Goal: Task Accomplishment & Management: Manage account settings

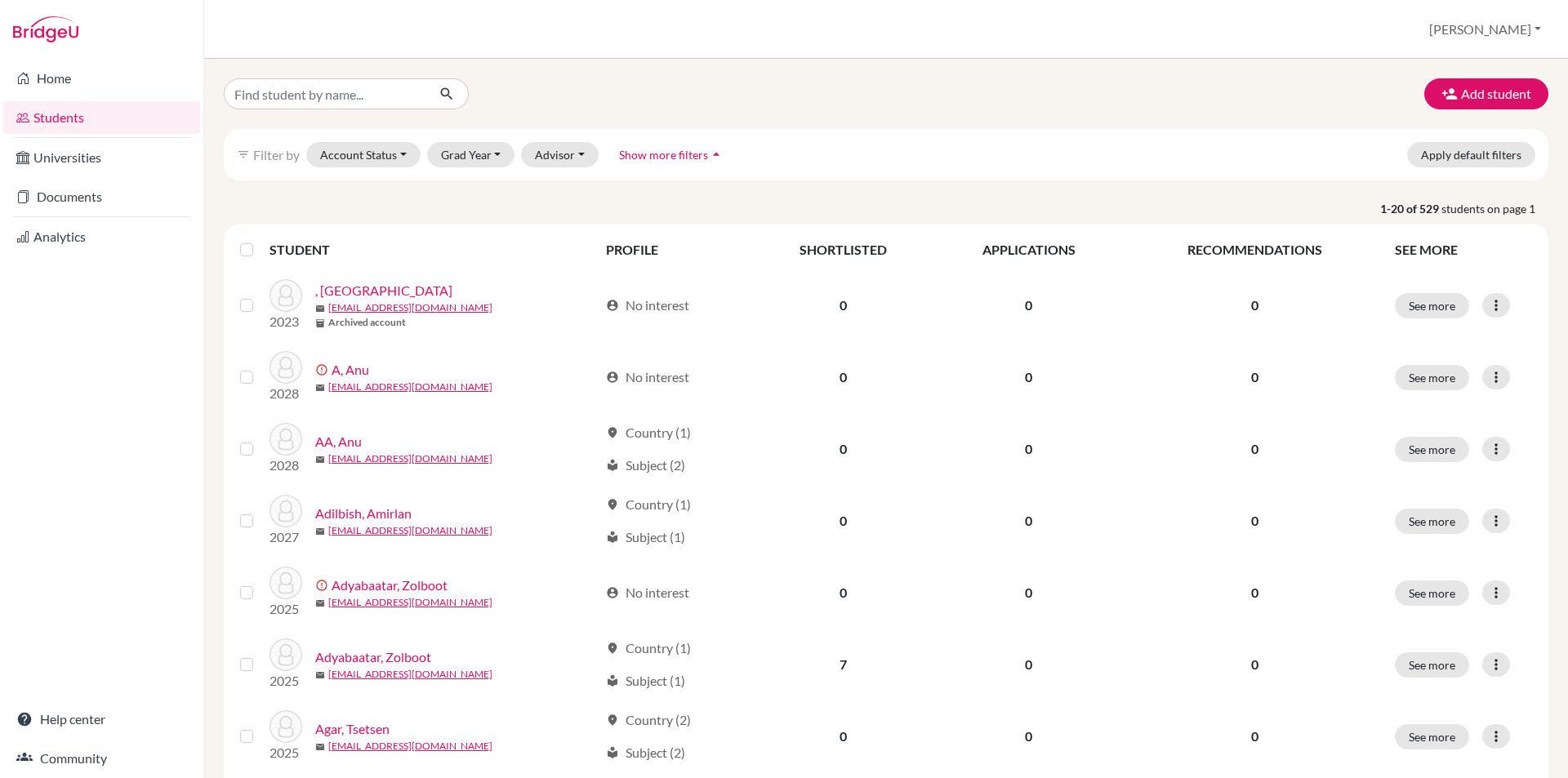
click at [1416, 248] on th "SEE MORE" at bounding box center [1463, 250] width 156 height 40
click at [1498, 22] on button "[PERSON_NAME]" at bounding box center [1485, 29] width 126 height 31
click at [1480, 97] on link "School Settings" at bounding box center [1425, 93] width 129 height 26
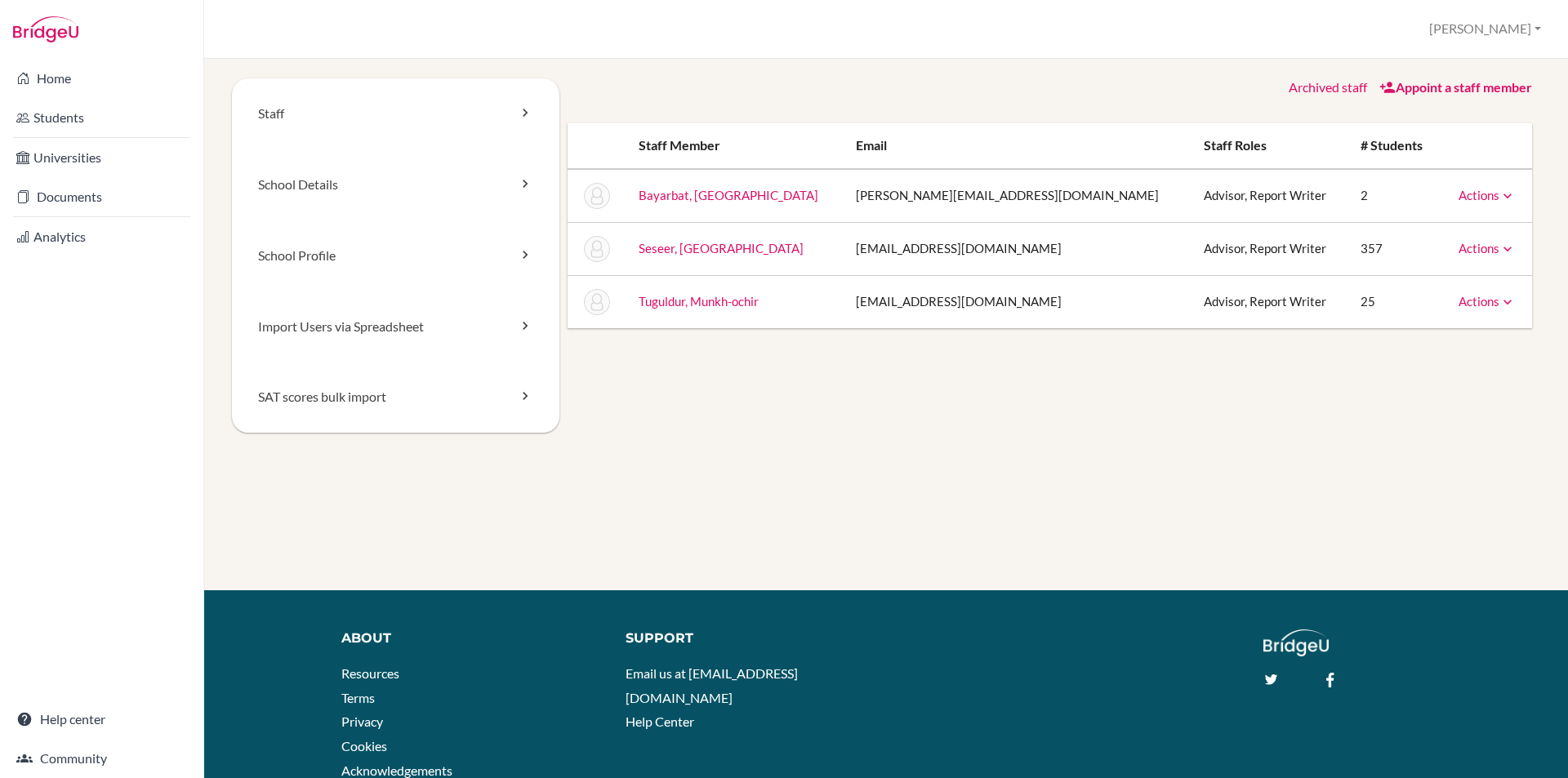
click at [1473, 196] on link "Actions" at bounding box center [1486, 195] width 58 height 15
click at [100, 86] on link "Home" at bounding box center [101, 78] width 197 height 33
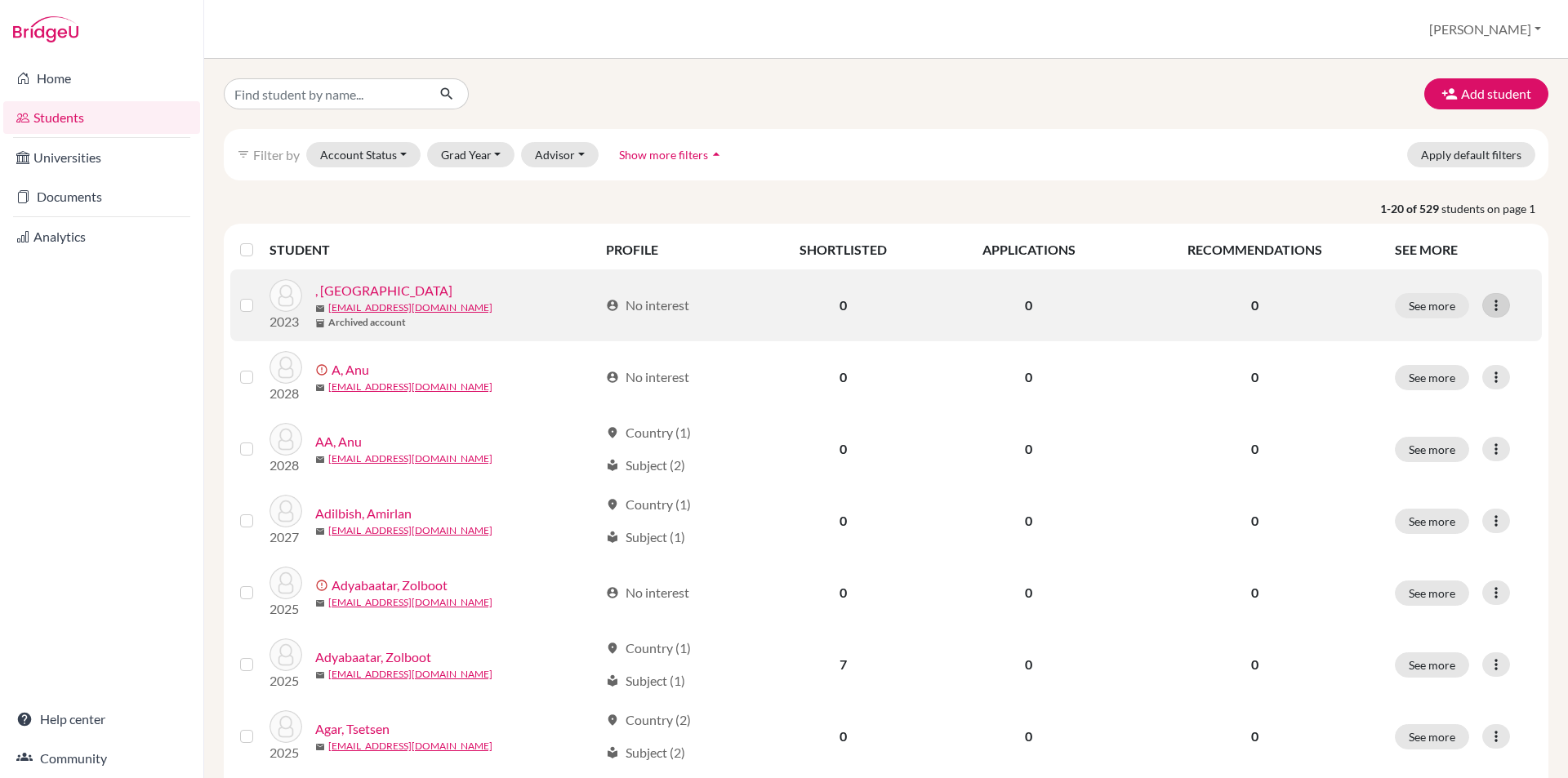
click at [1488, 307] on icon at bounding box center [1496, 305] width 16 height 16
click at [1397, 356] on button "Send Message" at bounding box center [1412, 366] width 129 height 26
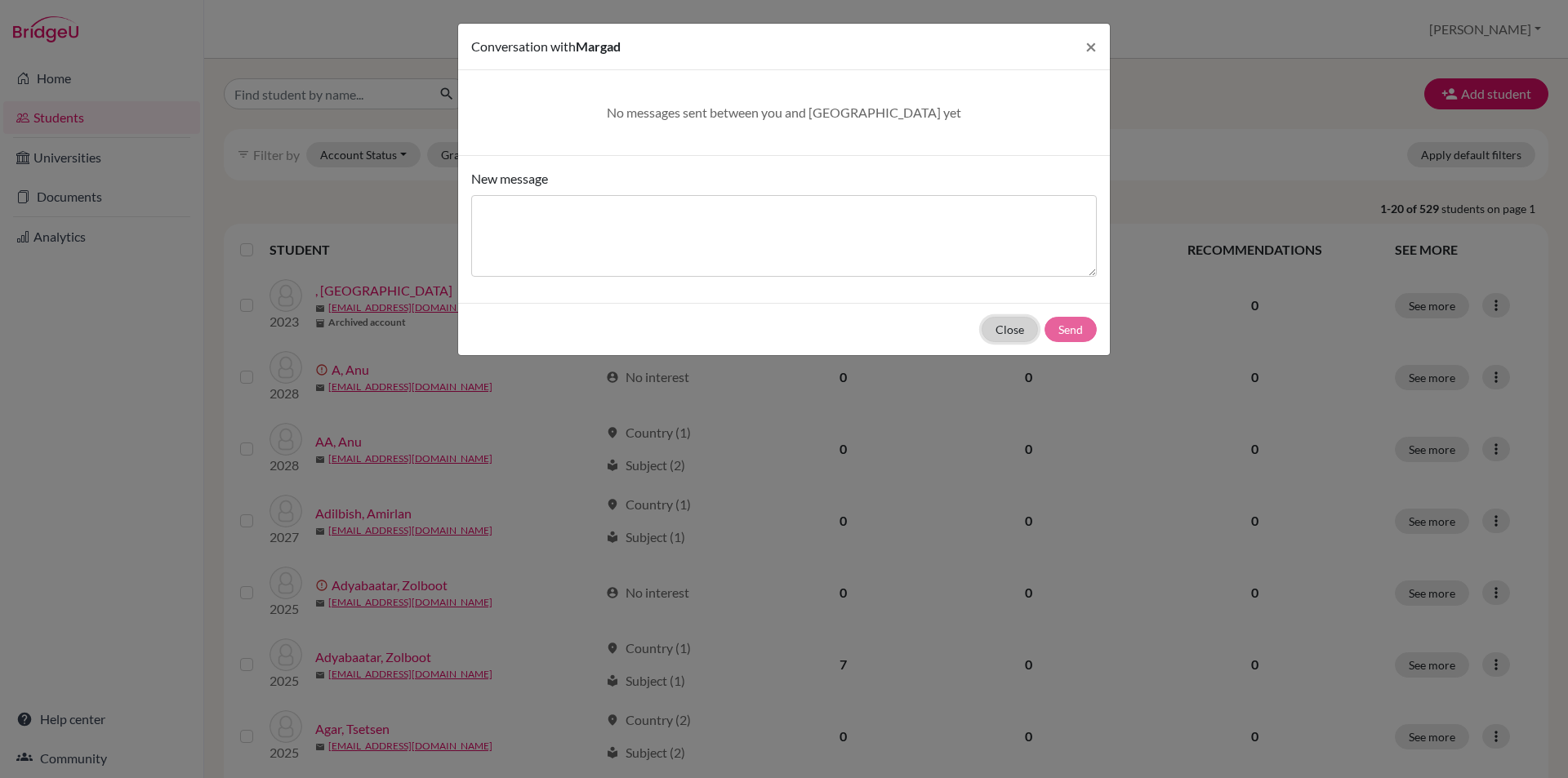
click at [995, 334] on button "Close" at bounding box center [1010, 329] width 57 height 25
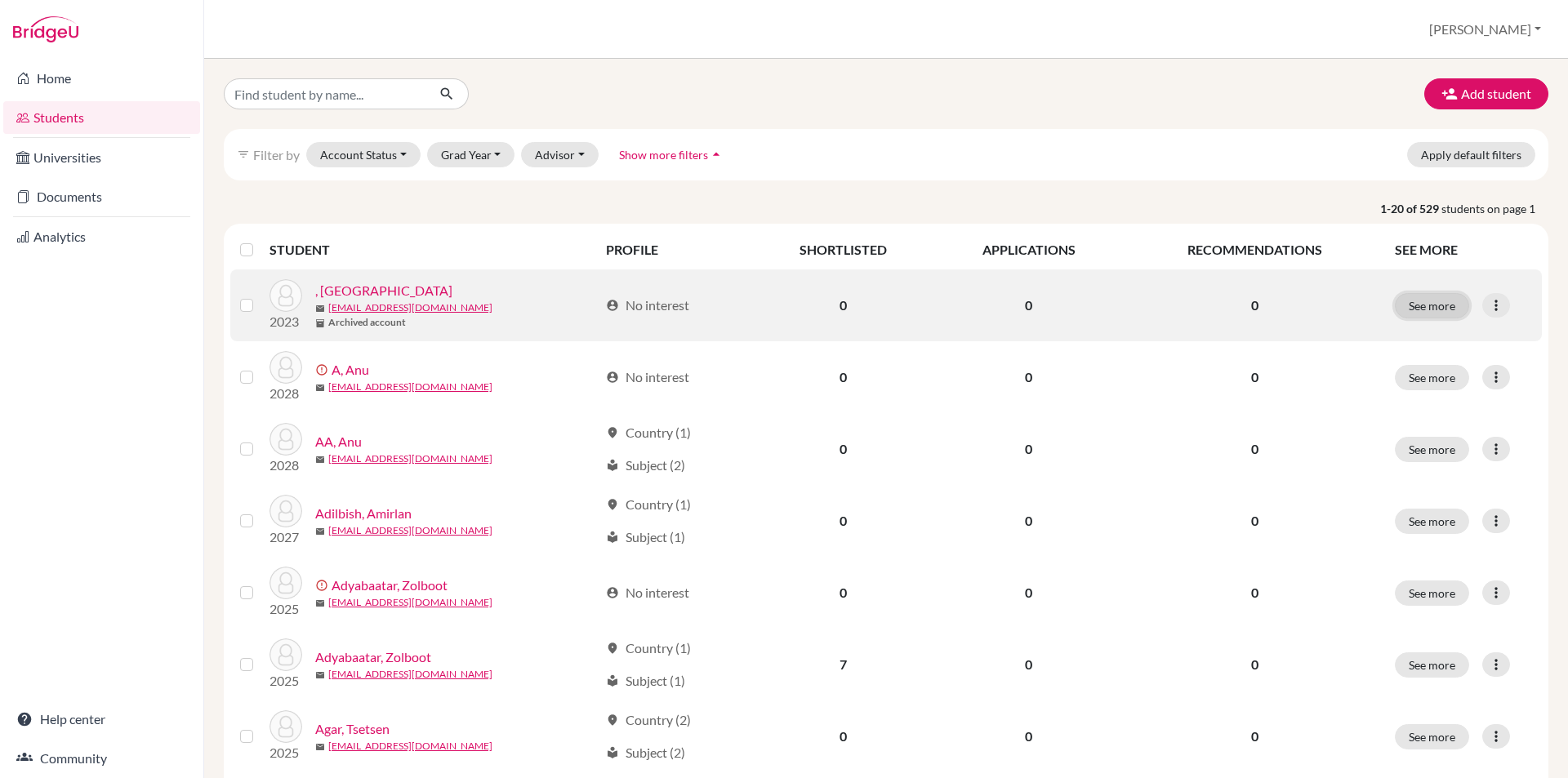
click at [1406, 300] on button "See more" at bounding box center [1431, 305] width 74 height 25
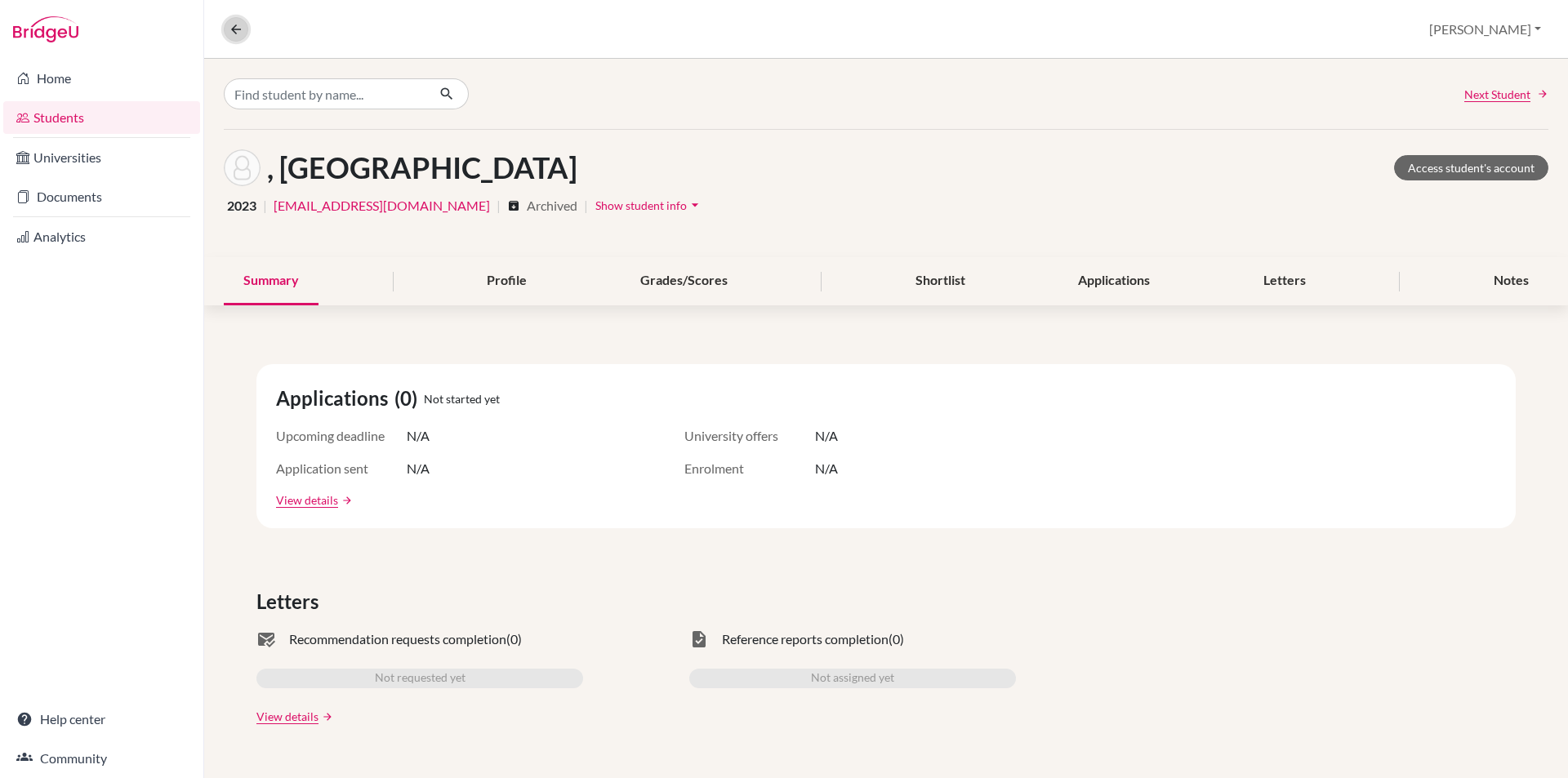
click at [232, 34] on icon at bounding box center [235, 29] width 15 height 15
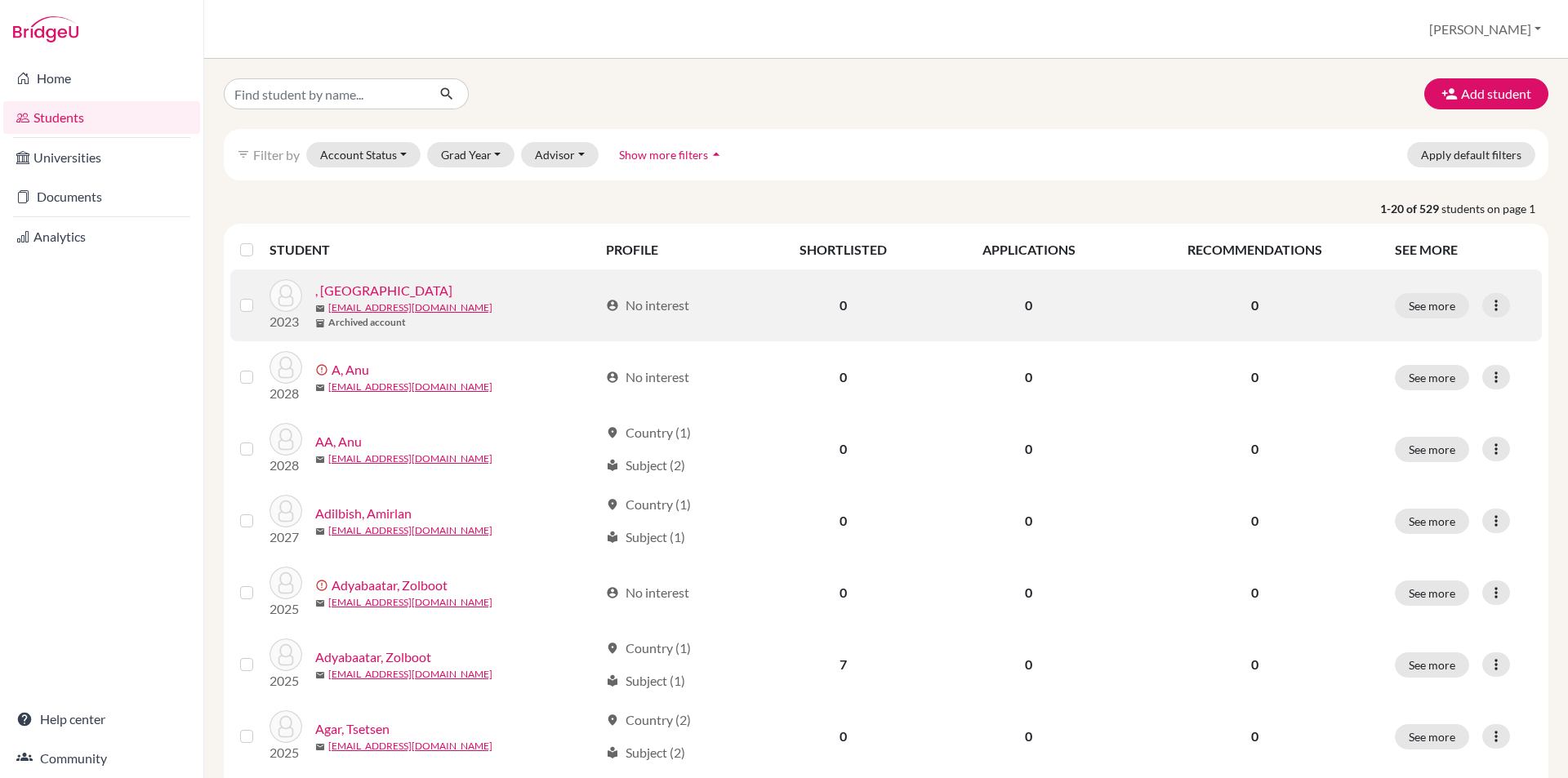
click at [259, 295] on label at bounding box center [259, 295] width 0 height 0
click at [0, 0] on input "checkbox" at bounding box center [0, 0] width 0 height 0
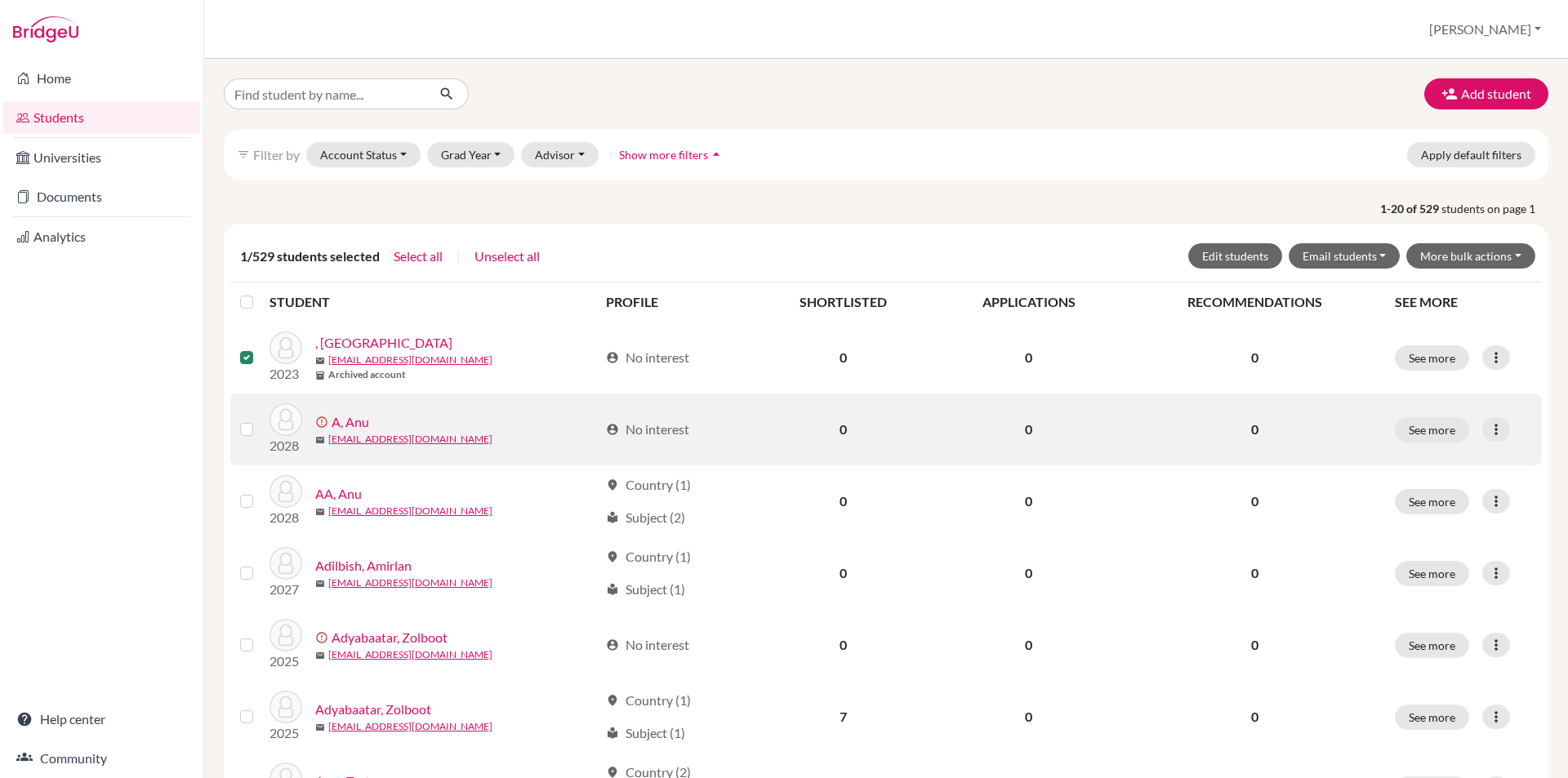
click at [259, 419] on label at bounding box center [259, 419] width 0 height 0
click at [0, 0] on input "checkbox" at bounding box center [0, 0] width 0 height 0
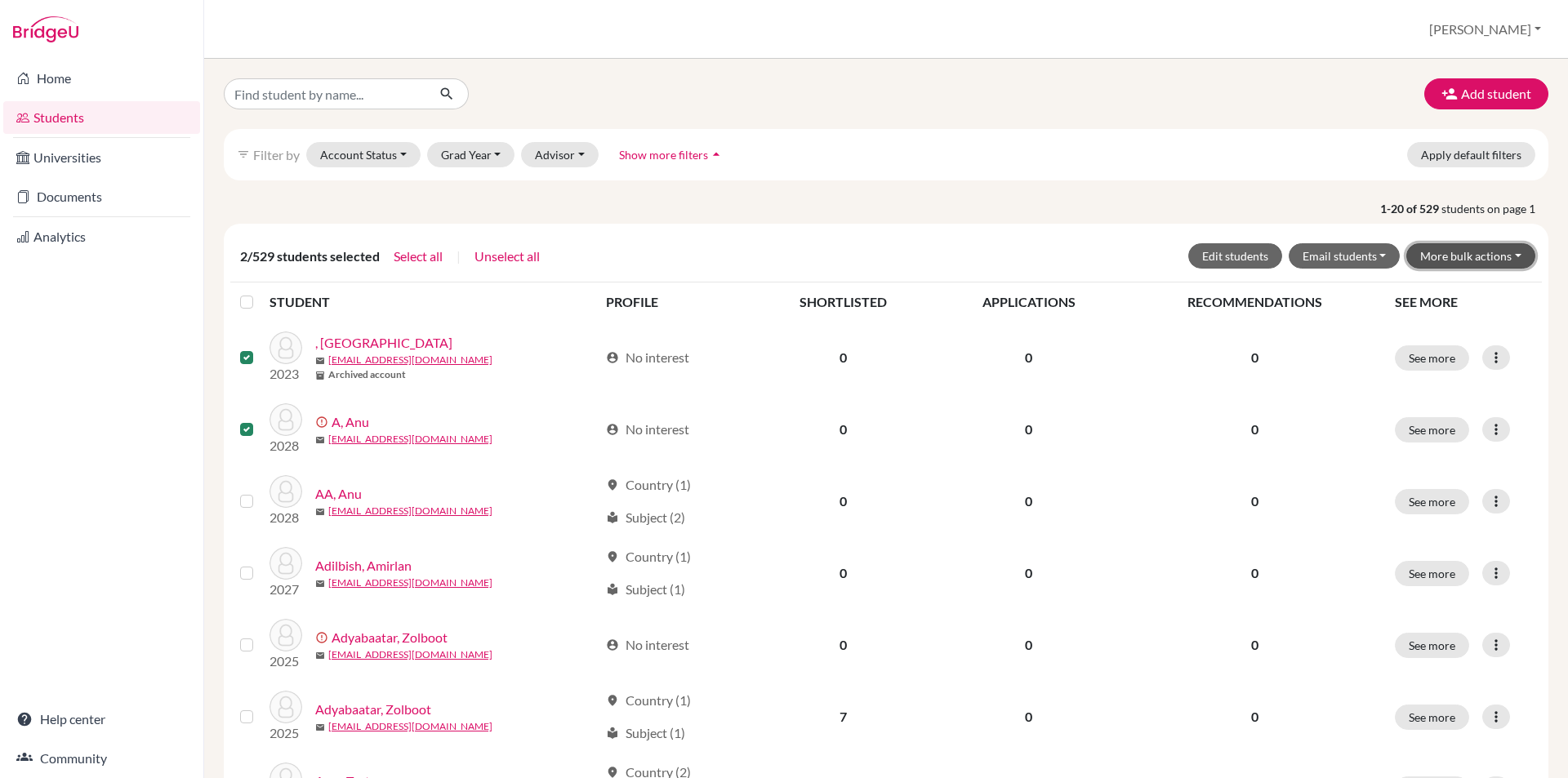
click at [1493, 253] on button "More bulk actions" at bounding box center [1470, 255] width 129 height 25
click at [443, 253] on button "Select all" at bounding box center [418, 256] width 51 height 21
click at [473, 252] on button "Unselect all" at bounding box center [441, 256] width 67 height 21
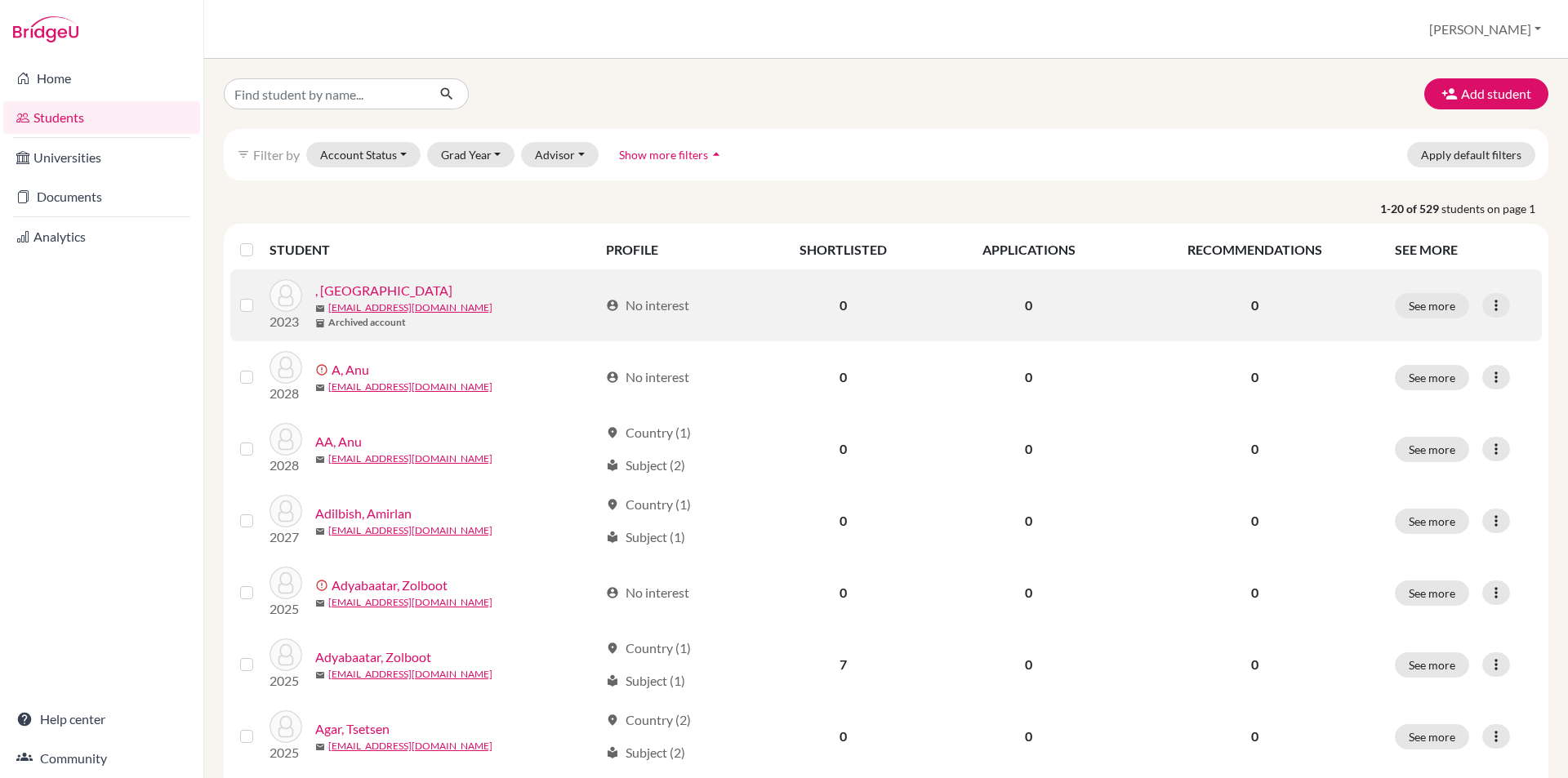
click at [256, 297] on div at bounding box center [249, 305] width 20 height 20
click at [248, 317] on td at bounding box center [250, 306] width 40 height 72
click at [259, 295] on label at bounding box center [259, 295] width 0 height 0
click at [0, 0] on input "checkbox" at bounding box center [0, 0] width 0 height 0
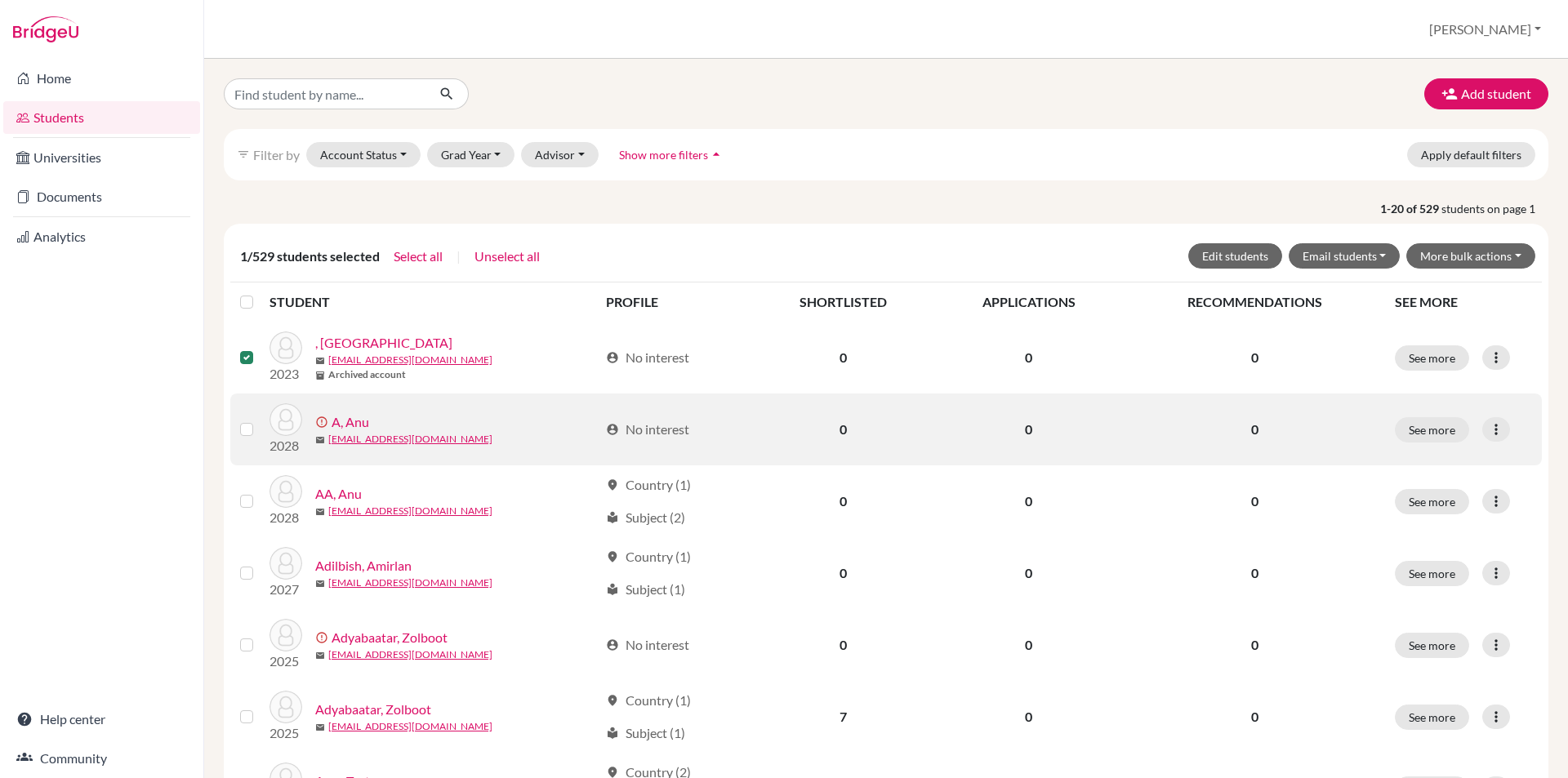
click at [259, 419] on label at bounding box center [259, 419] width 0 height 0
click at [0, 0] on input "checkbox" at bounding box center [0, 0] width 0 height 0
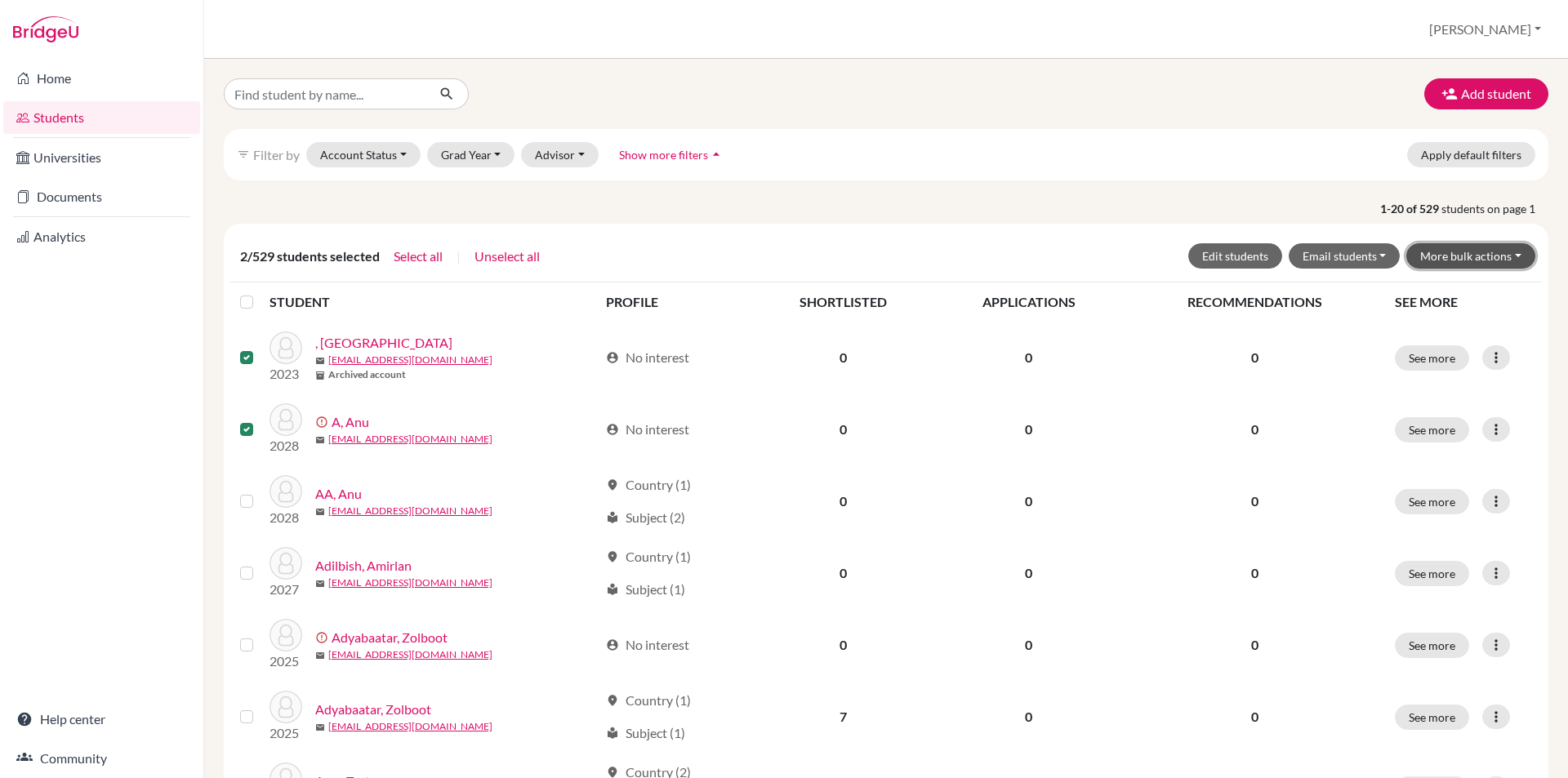
click at [1443, 262] on button "More bulk actions" at bounding box center [1470, 255] width 129 height 25
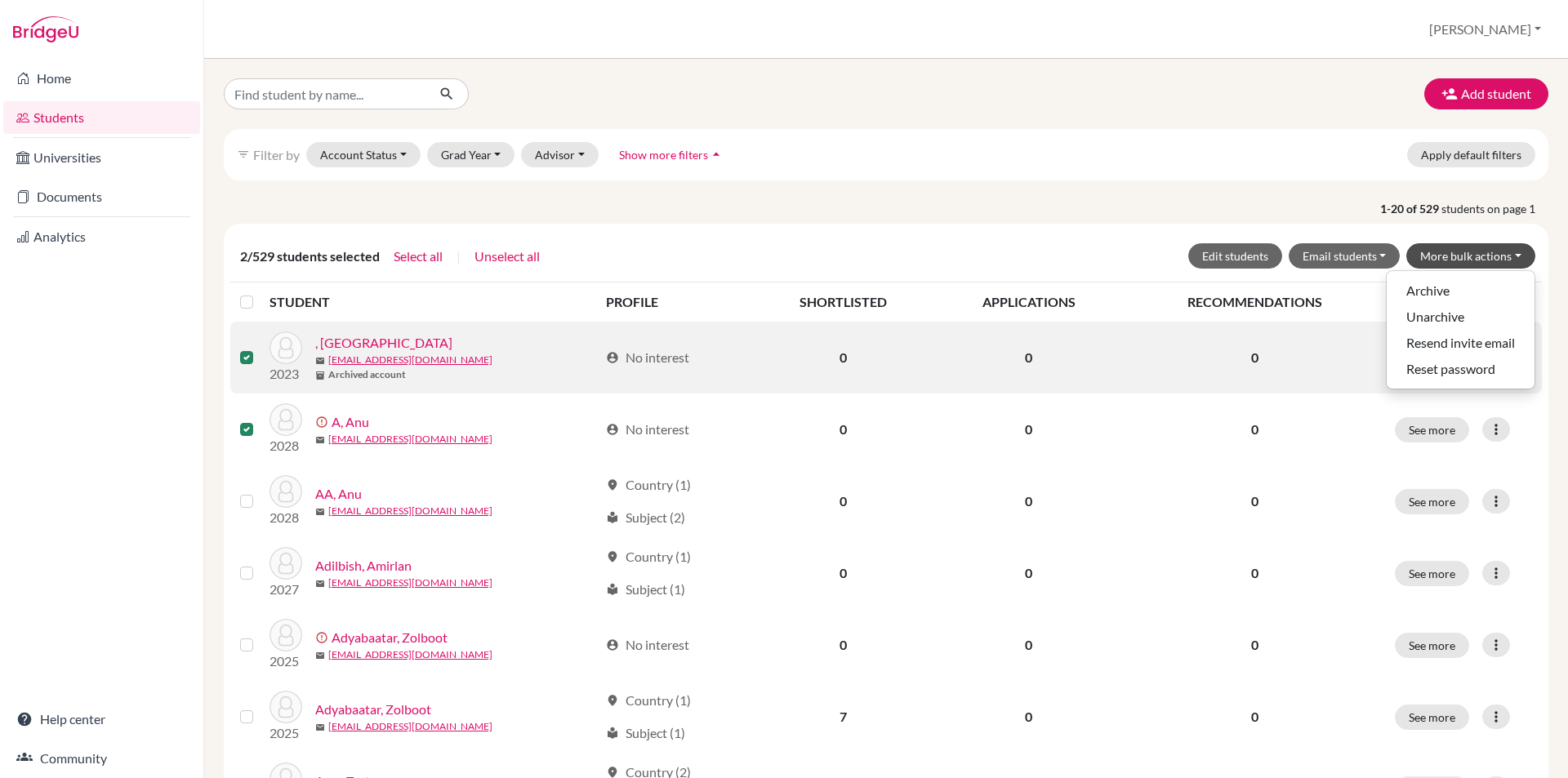
click at [259, 348] on label at bounding box center [259, 348] width 0 height 0
click at [0, 0] on input "checkbox" at bounding box center [0, 0] width 0 height 0
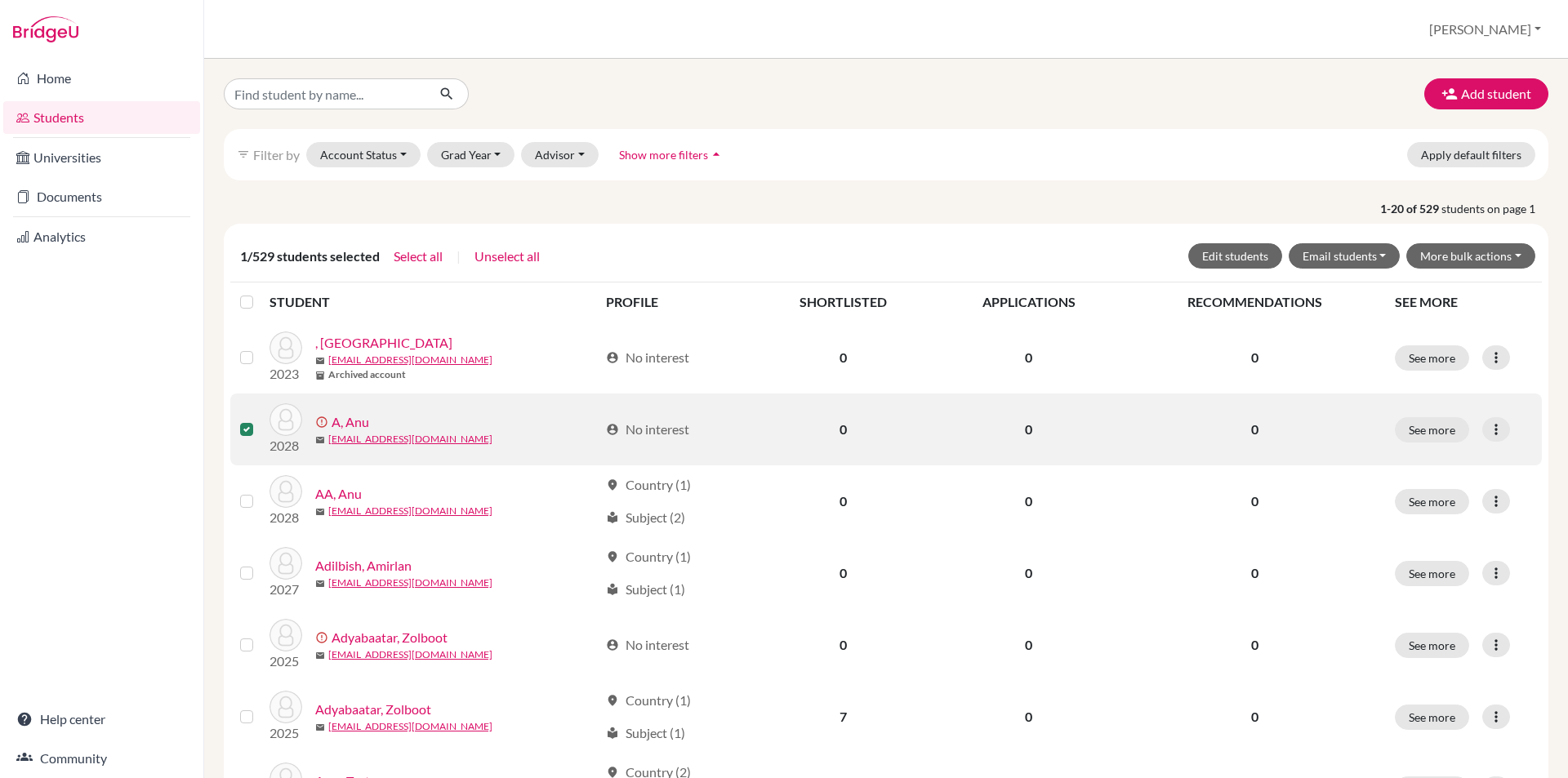
click at [240, 419] on td at bounding box center [250, 429] width 40 height 72
click at [247, 419] on div at bounding box center [249, 429] width 20 height 20
click at [259, 419] on label at bounding box center [259, 419] width 0 height 0
click at [0, 0] on input "checkbox" at bounding box center [0, 0] width 0 height 0
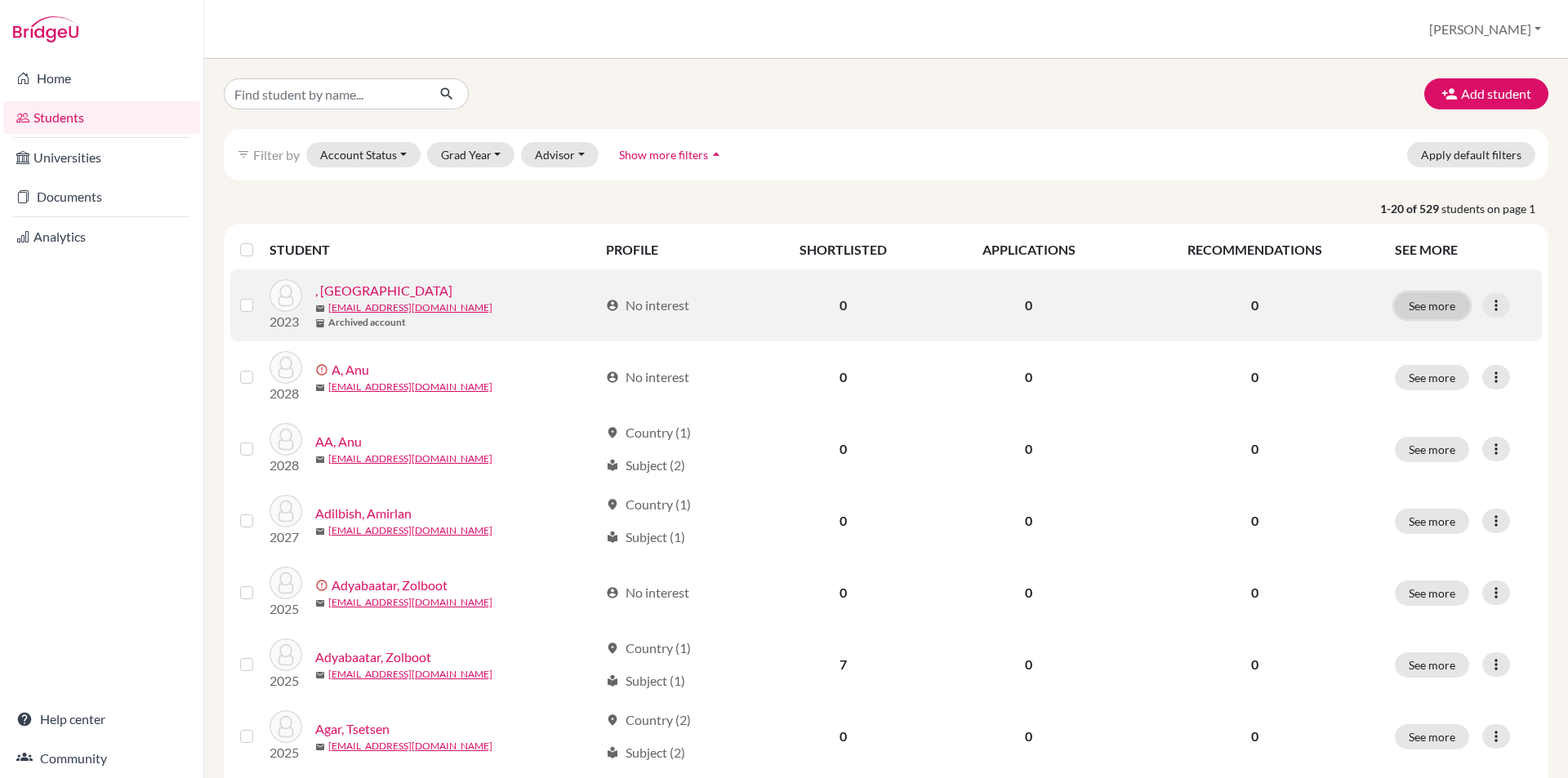
click at [1425, 307] on button "See more" at bounding box center [1431, 305] width 74 height 25
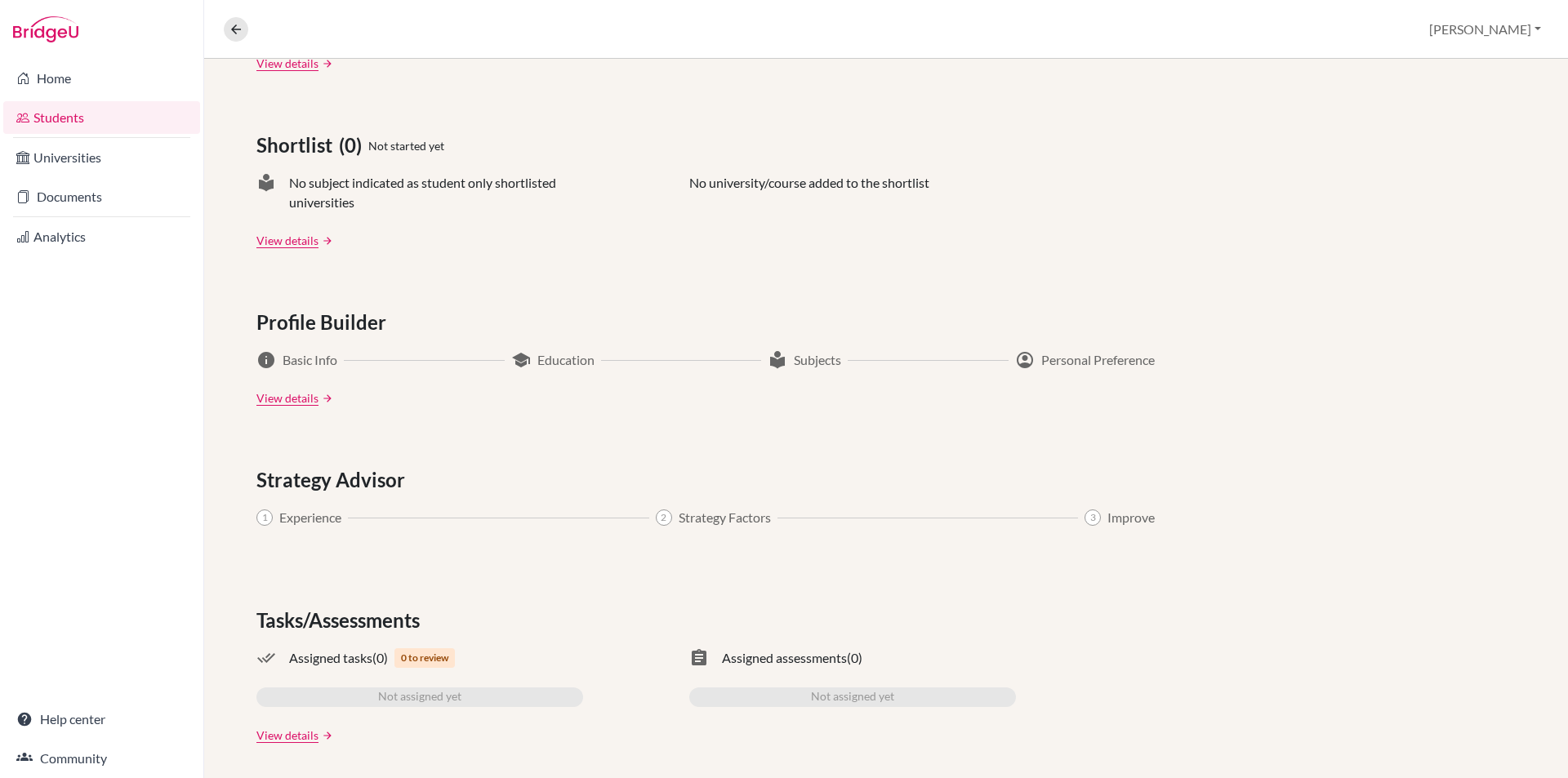
scroll to position [658, 0]
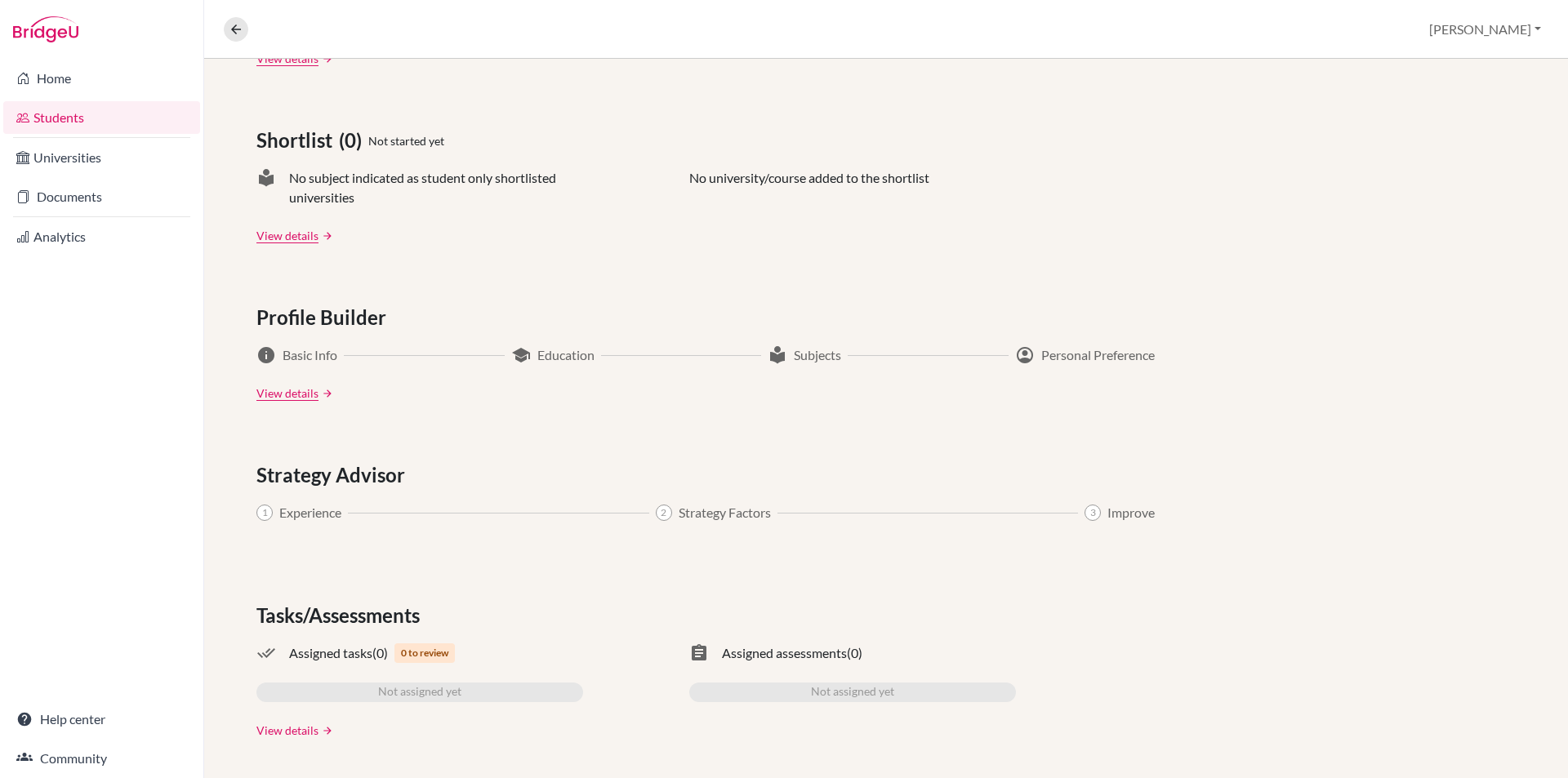
click at [287, 731] on link "View details" at bounding box center [287, 730] width 62 height 17
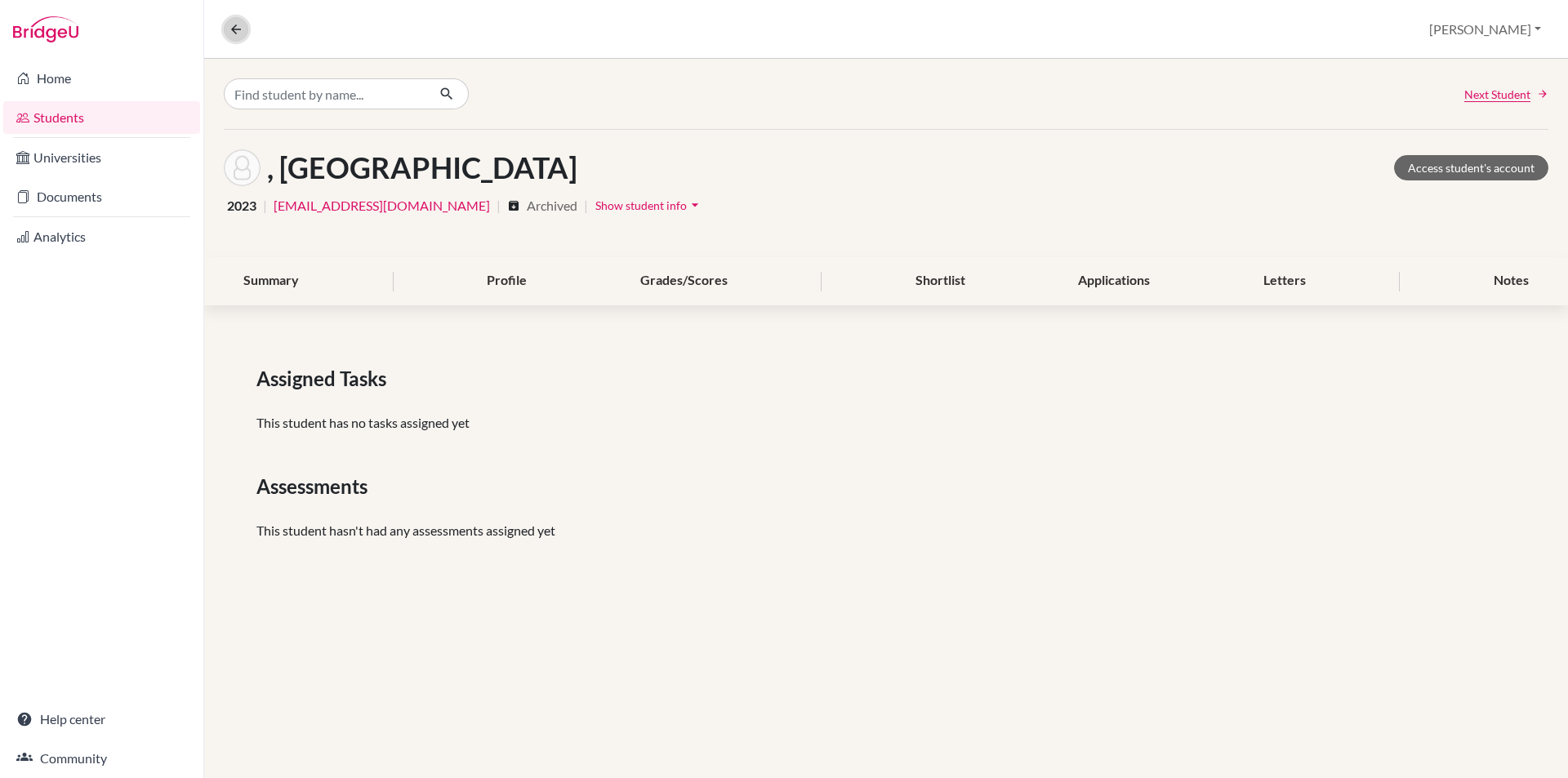
click at [246, 29] on button at bounding box center [235, 29] width 25 height 25
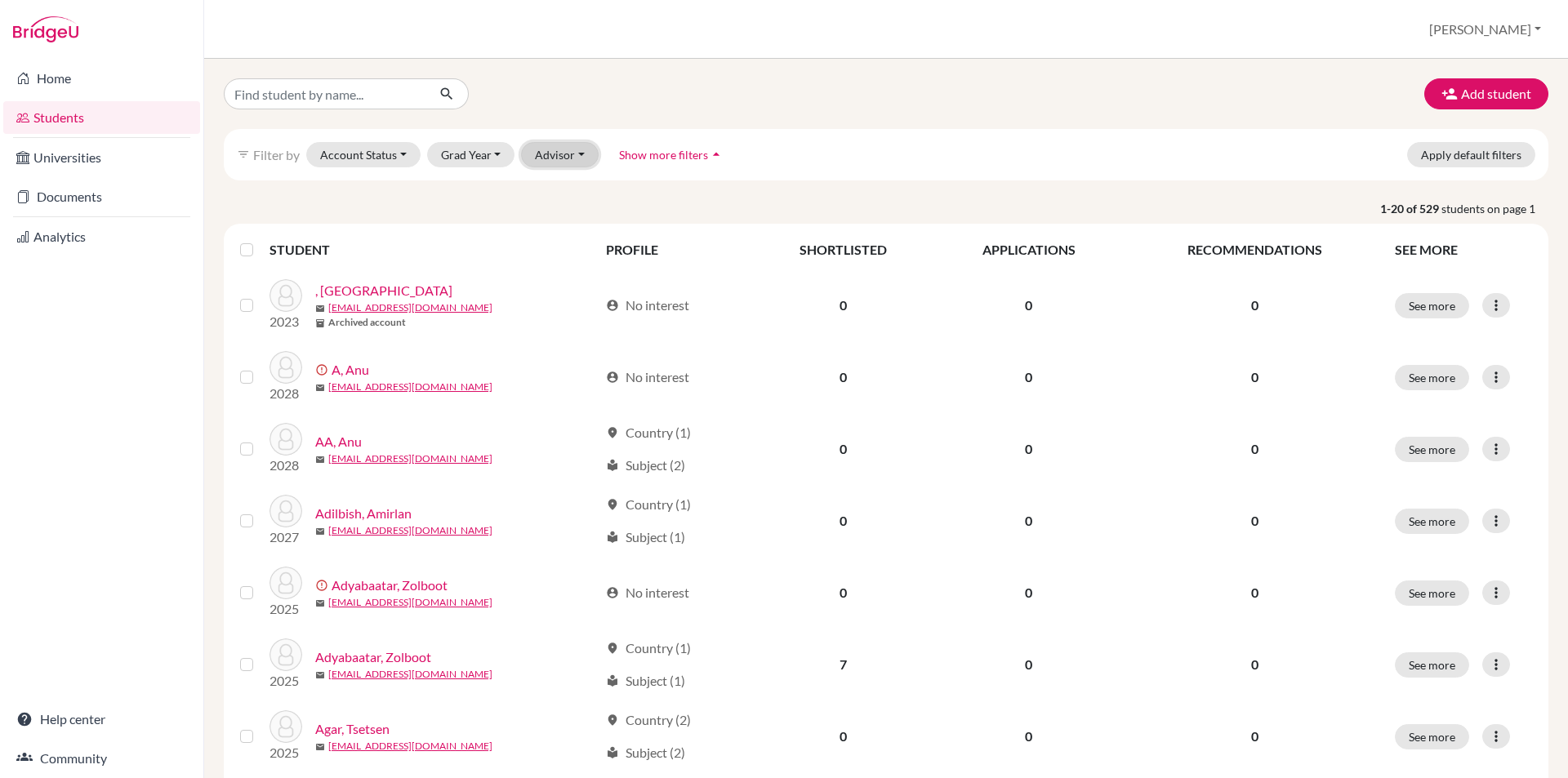
click at [538, 151] on button "Advisor" at bounding box center [559, 154] width 77 height 25
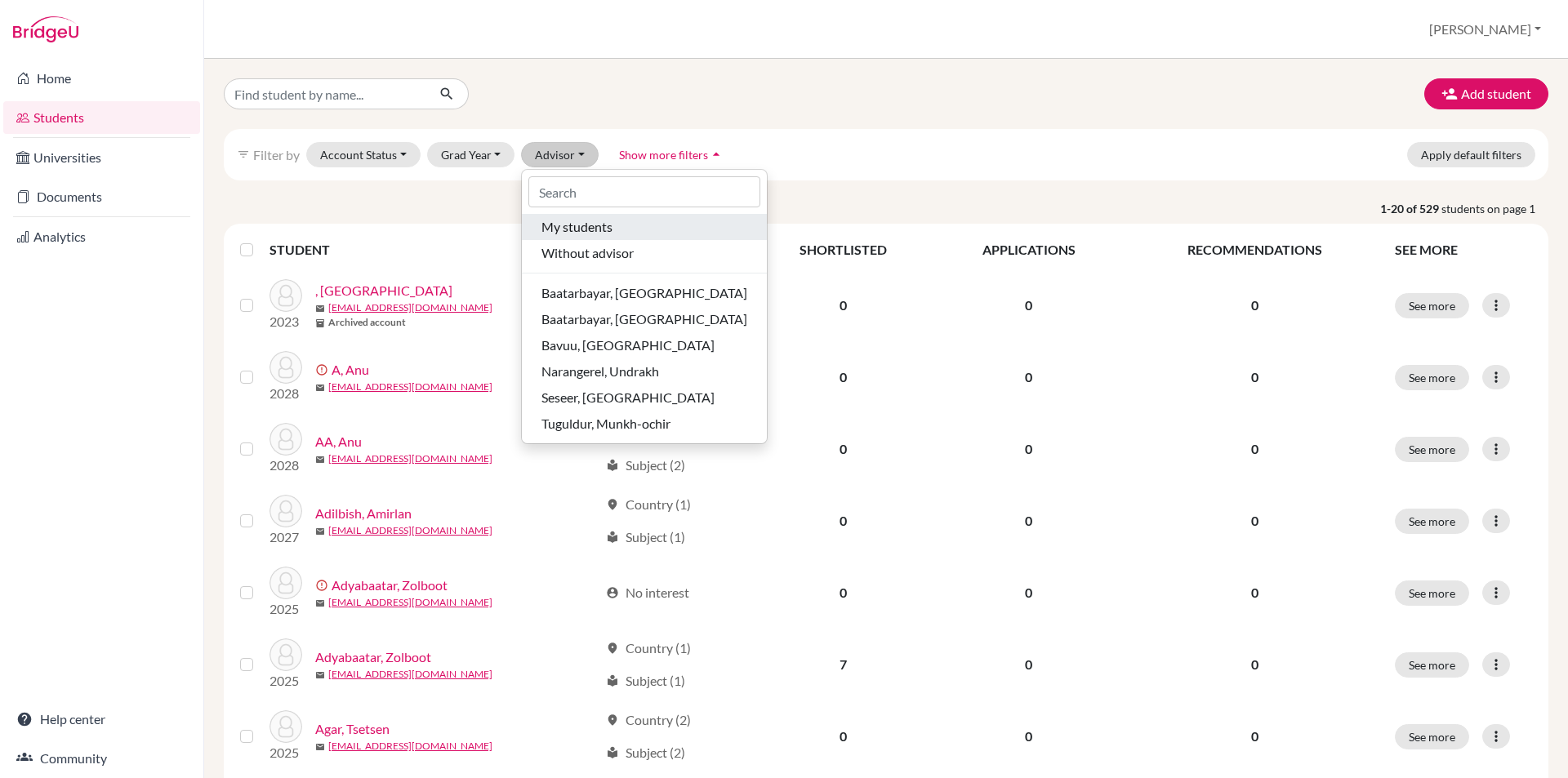
click at [570, 222] on span "My students" at bounding box center [577, 227] width 71 height 20
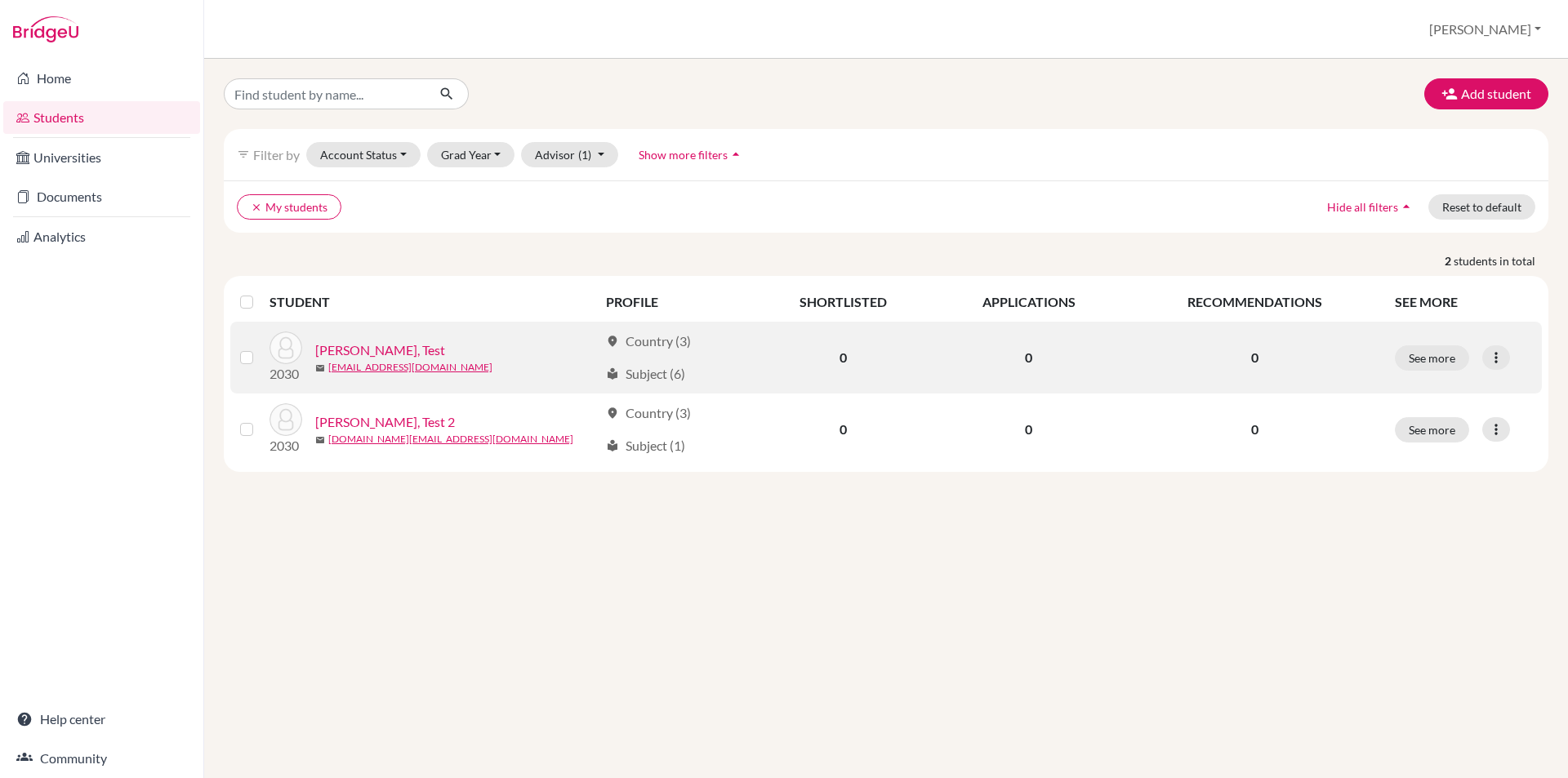
click at [254, 357] on div at bounding box center [249, 357] width 20 height 20
click at [259, 348] on label at bounding box center [259, 348] width 0 height 0
click at [0, 0] on input "checkbox" at bounding box center [0, 0] width 0 height 0
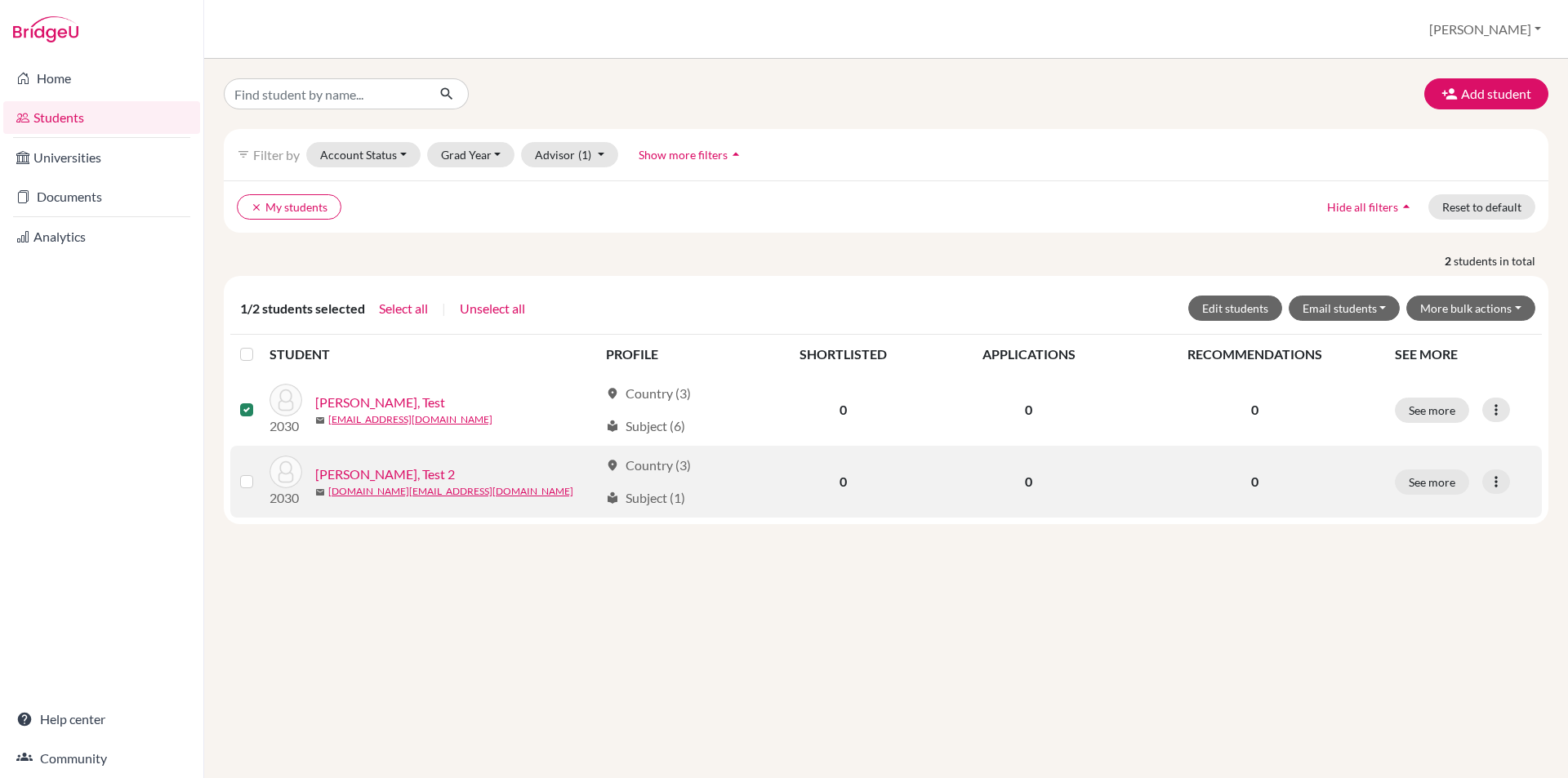
click at [259, 471] on label at bounding box center [259, 471] width 0 height 0
click at [0, 0] on input "checkbox" at bounding box center [0, 0] width 0 height 0
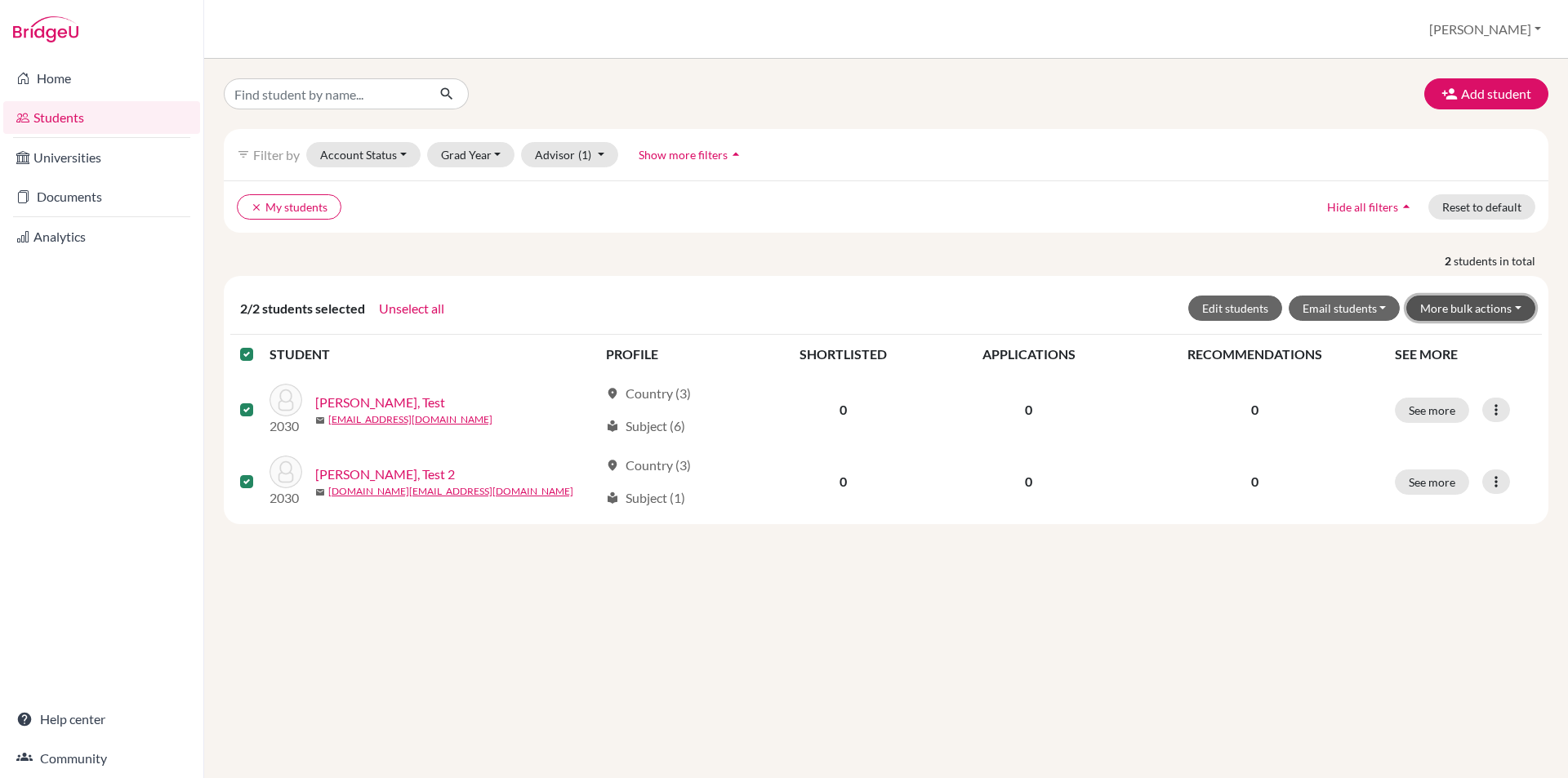
click at [1480, 303] on button "More bulk actions" at bounding box center [1470, 307] width 129 height 25
click at [1192, 538] on div "Add student filter_list Filter by Account Status Active accounts Archived accou…" at bounding box center [886, 417] width 1364 height 719
click at [129, 86] on link "Home" at bounding box center [101, 78] width 197 height 33
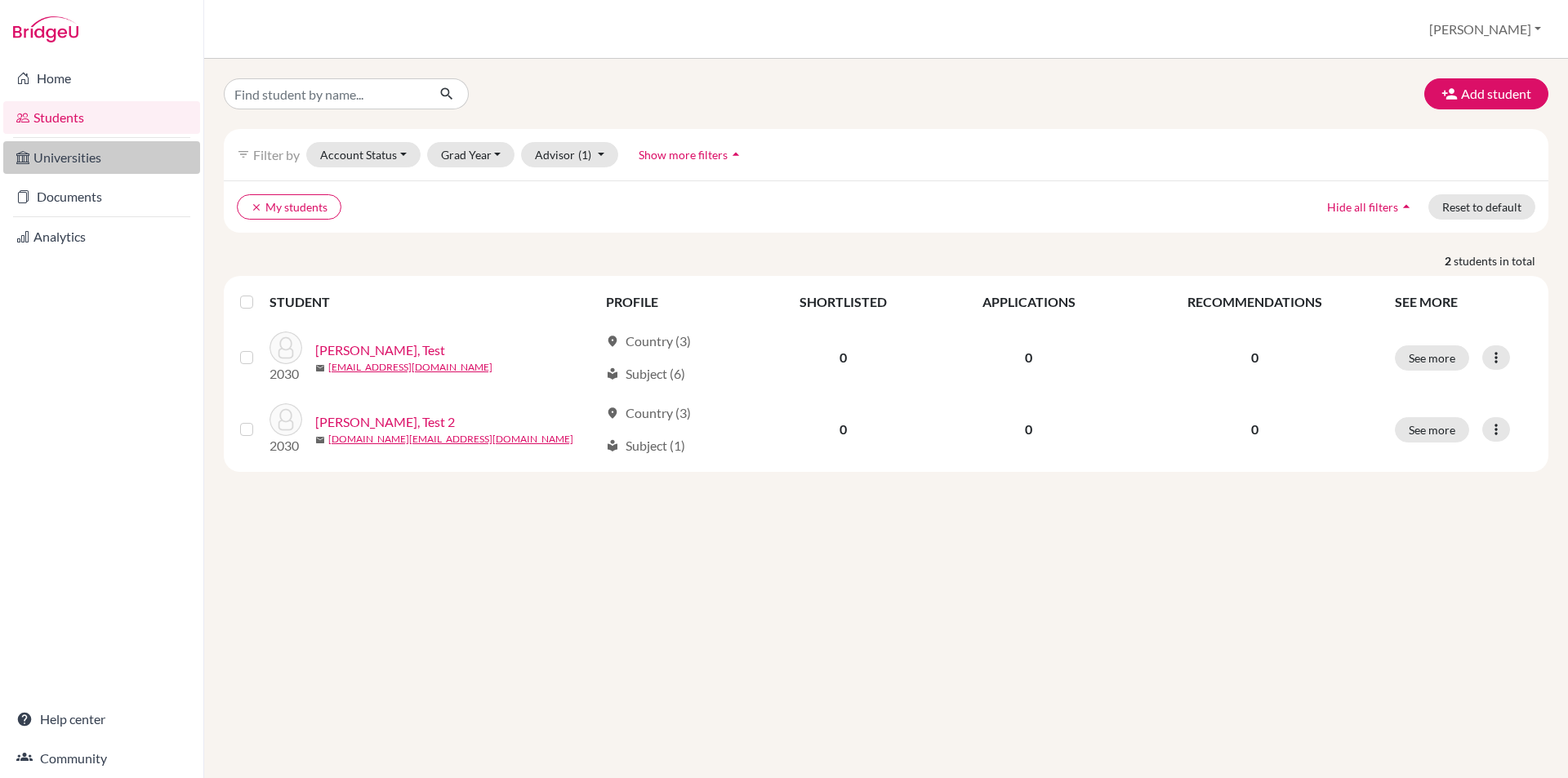
click at [119, 155] on link "Universities" at bounding box center [101, 157] width 197 height 33
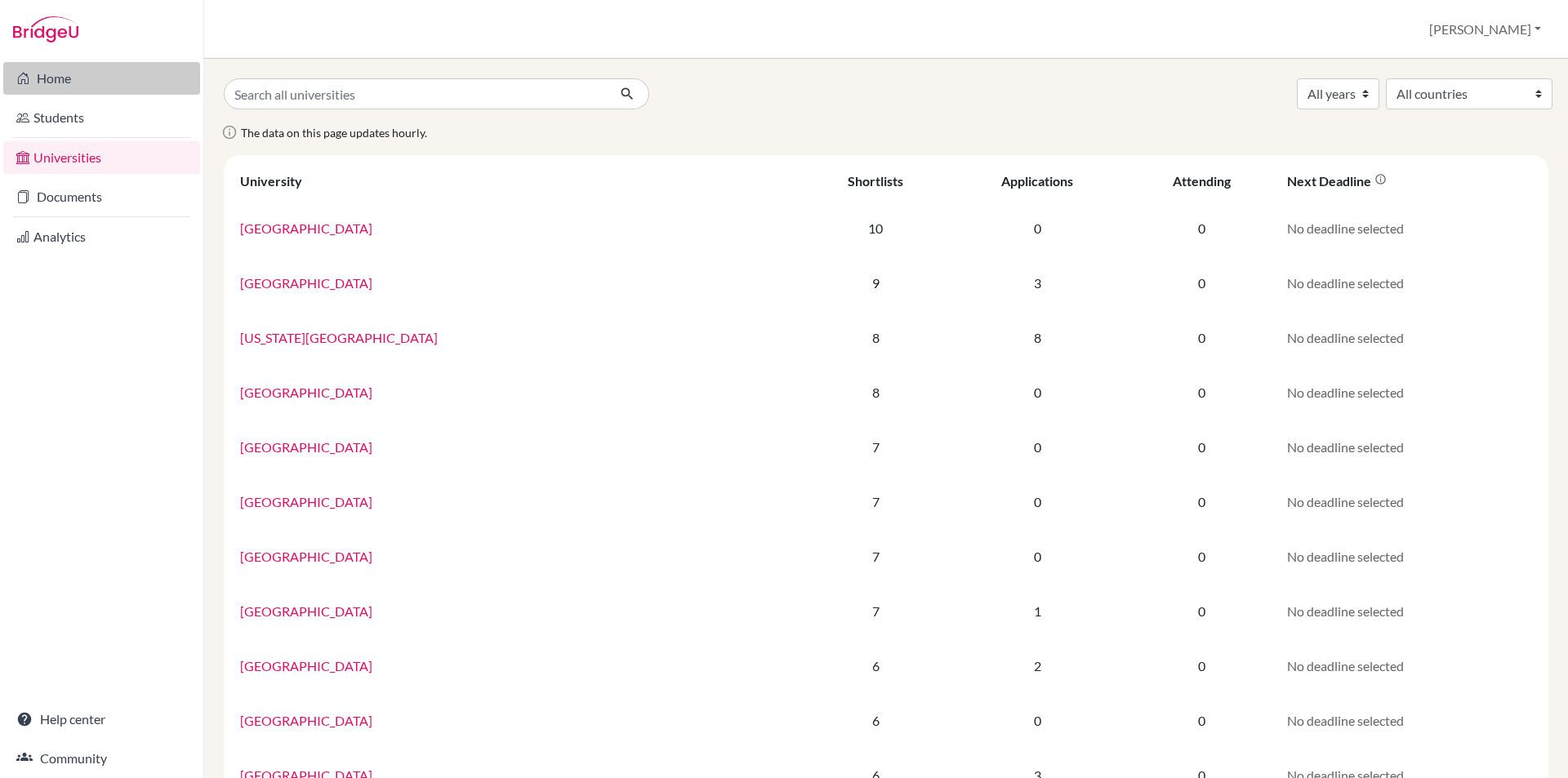
click at [100, 73] on link "Home" at bounding box center [101, 78] width 197 height 33
